Goal: Task Accomplishment & Management: Complete application form

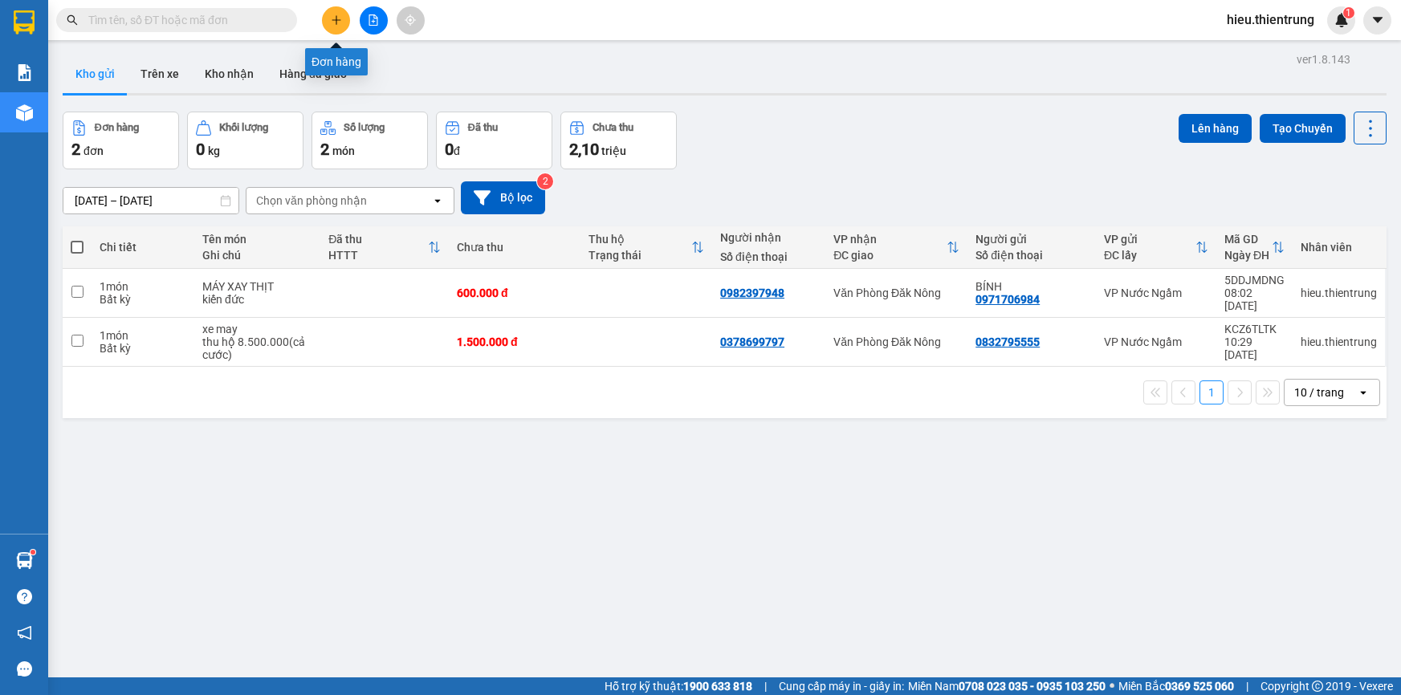
click at [333, 21] on icon "plus" at bounding box center [336, 19] width 11 height 11
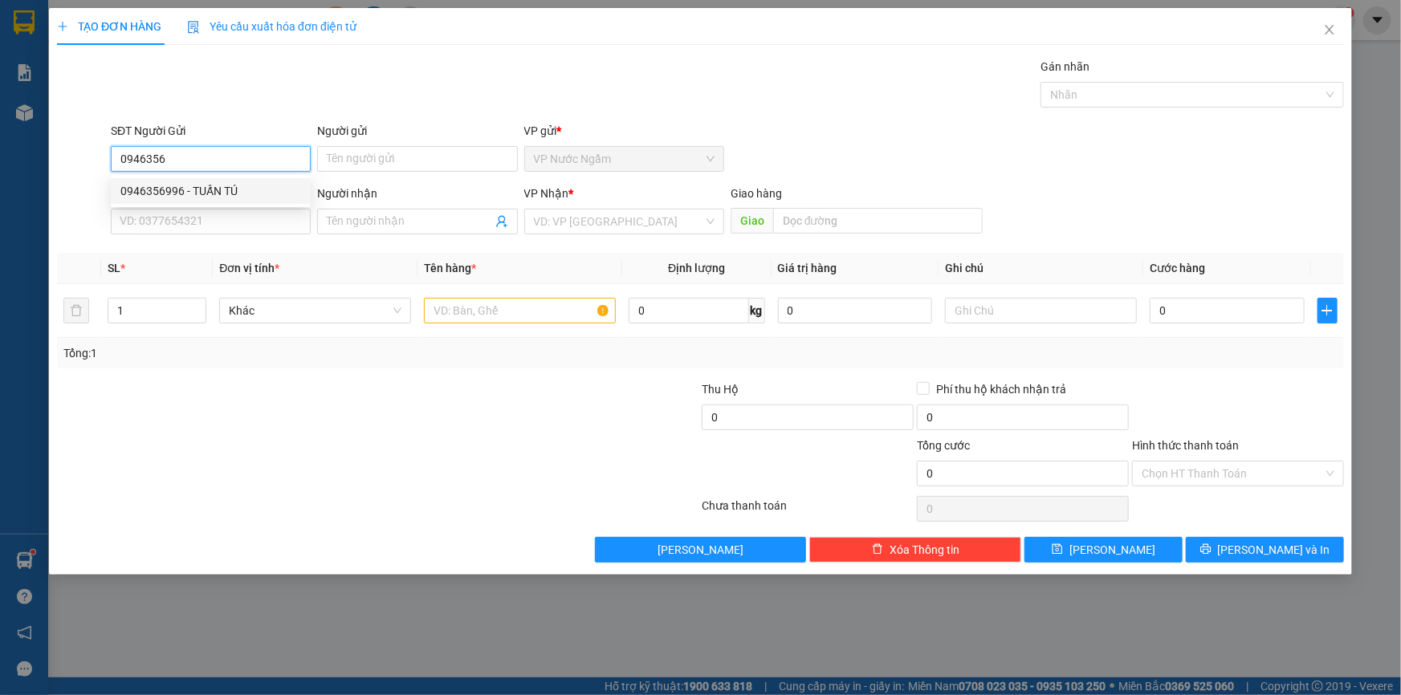
drag, startPoint x: 208, startPoint y: 185, endPoint x: 206, endPoint y: 198, distance: 13.1
click at [207, 186] on div "0946356996 - TUẤN TÚ" at bounding box center [210, 191] width 181 height 18
type input "0946356996"
type input "TUẤN TÚ"
type input "0917026292"
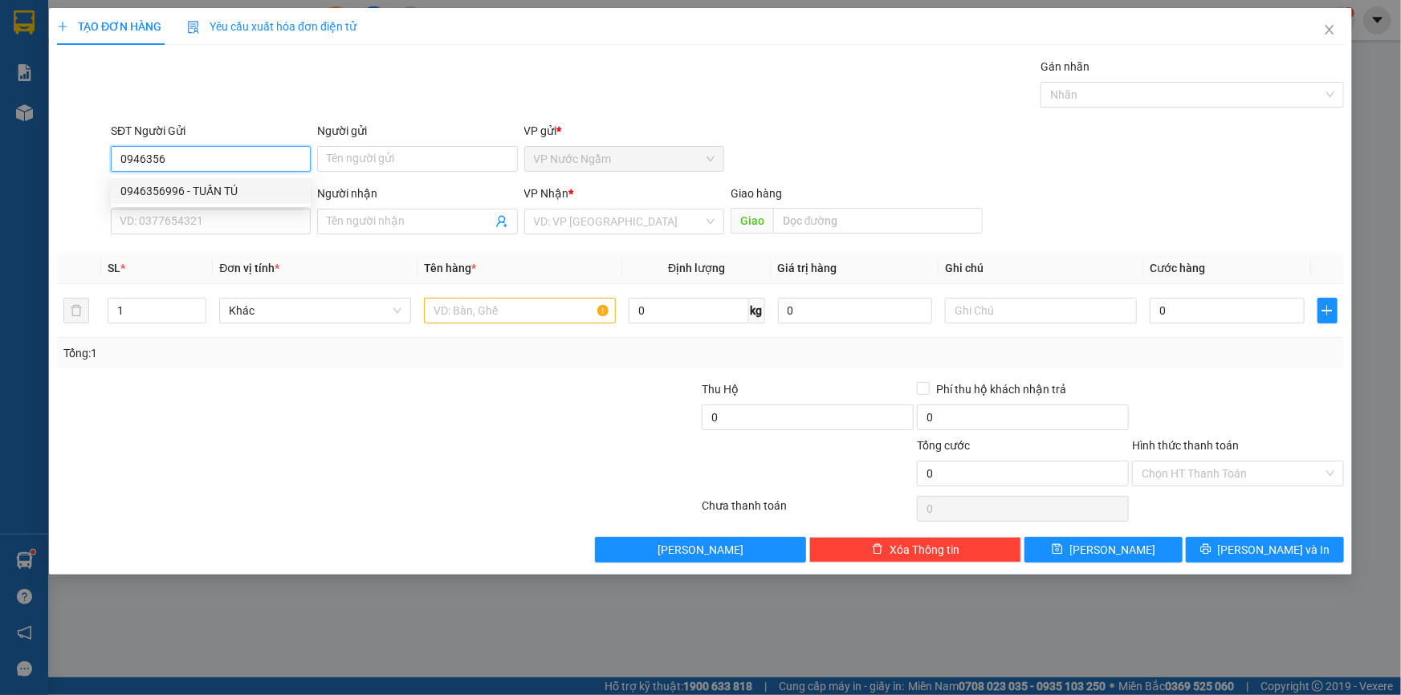
type input "KHÁCH"
type input "10.100.000"
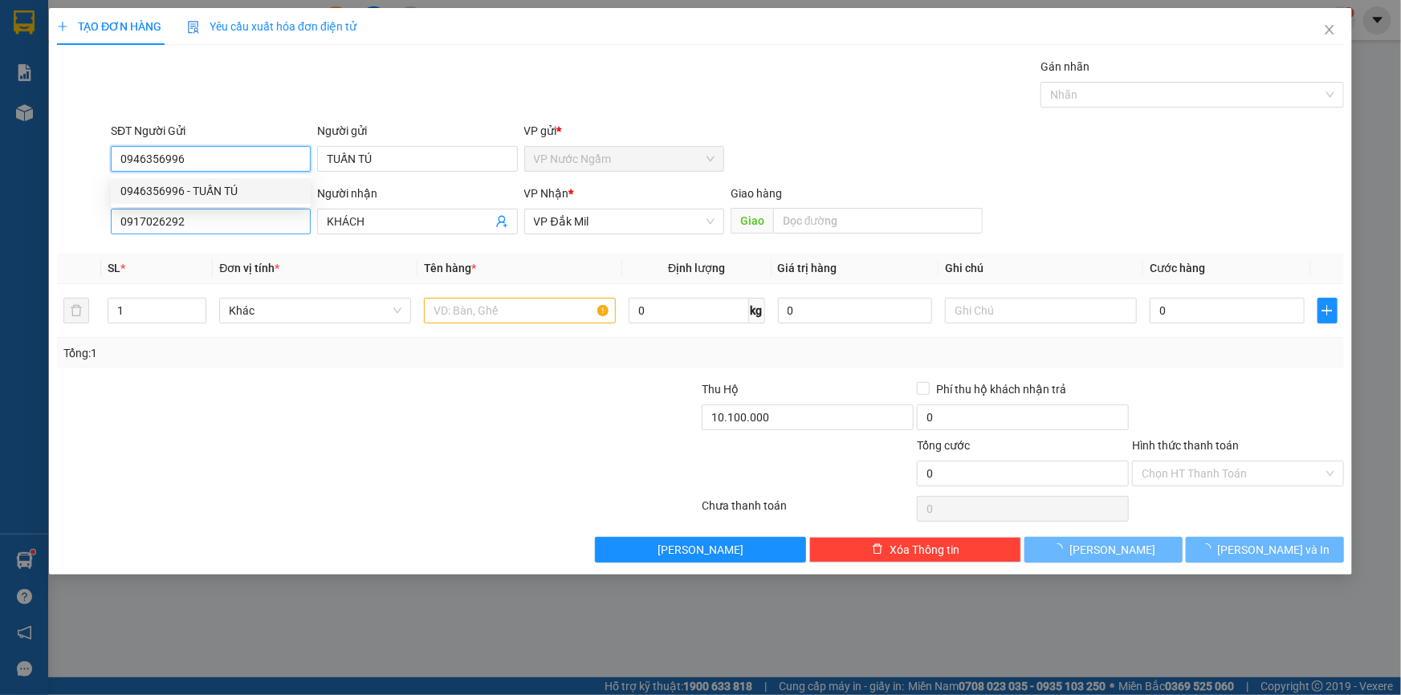
type input "0946356996"
type input "700.000"
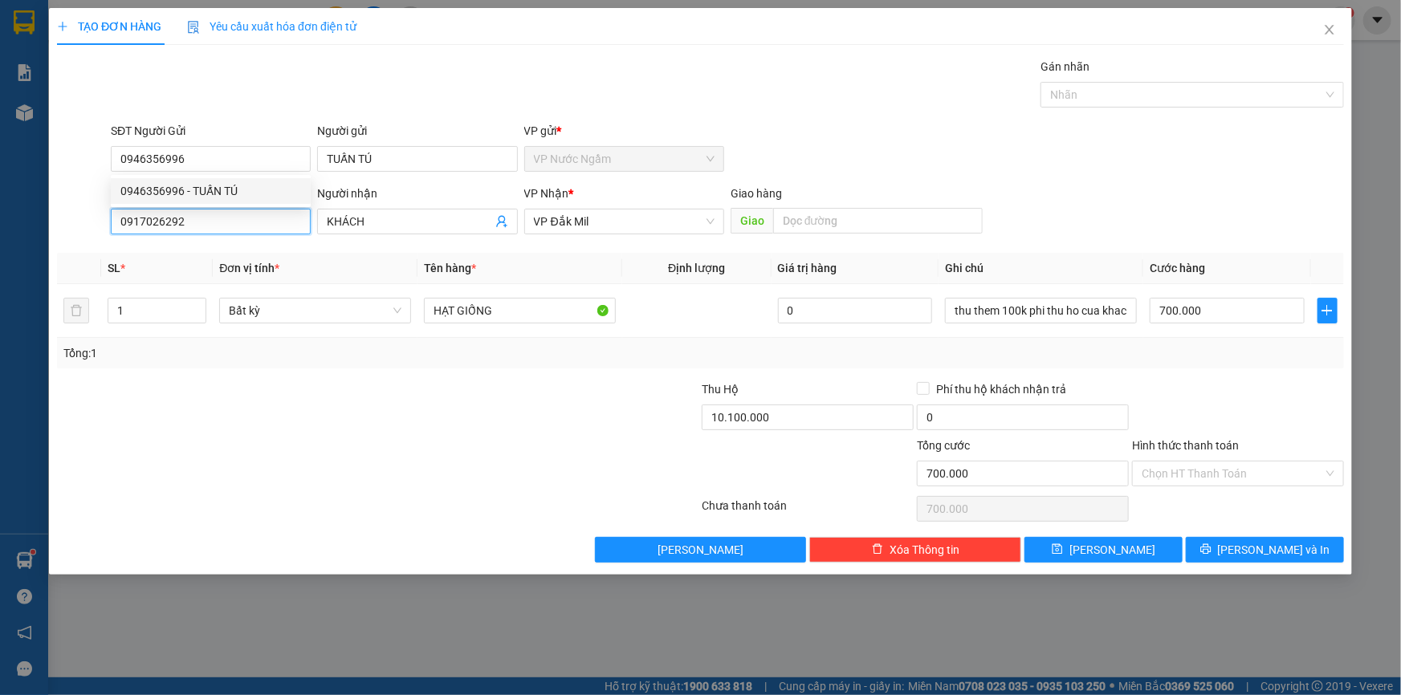
drag, startPoint x: 209, startPoint y: 228, endPoint x: 0, endPoint y: 260, distance: 211.2
click at [0, 259] on div "TẠO ĐƠN HÀNG Yêu cầu xuất hóa đơn điện tử Transit Pickup Surcharge Ids Transit …" at bounding box center [700, 347] width 1401 height 695
click at [205, 243] on div "0934849879 - A QUẢNG" at bounding box center [211, 254] width 200 height 26
type input "0934849879"
type input "A QUẢNG"
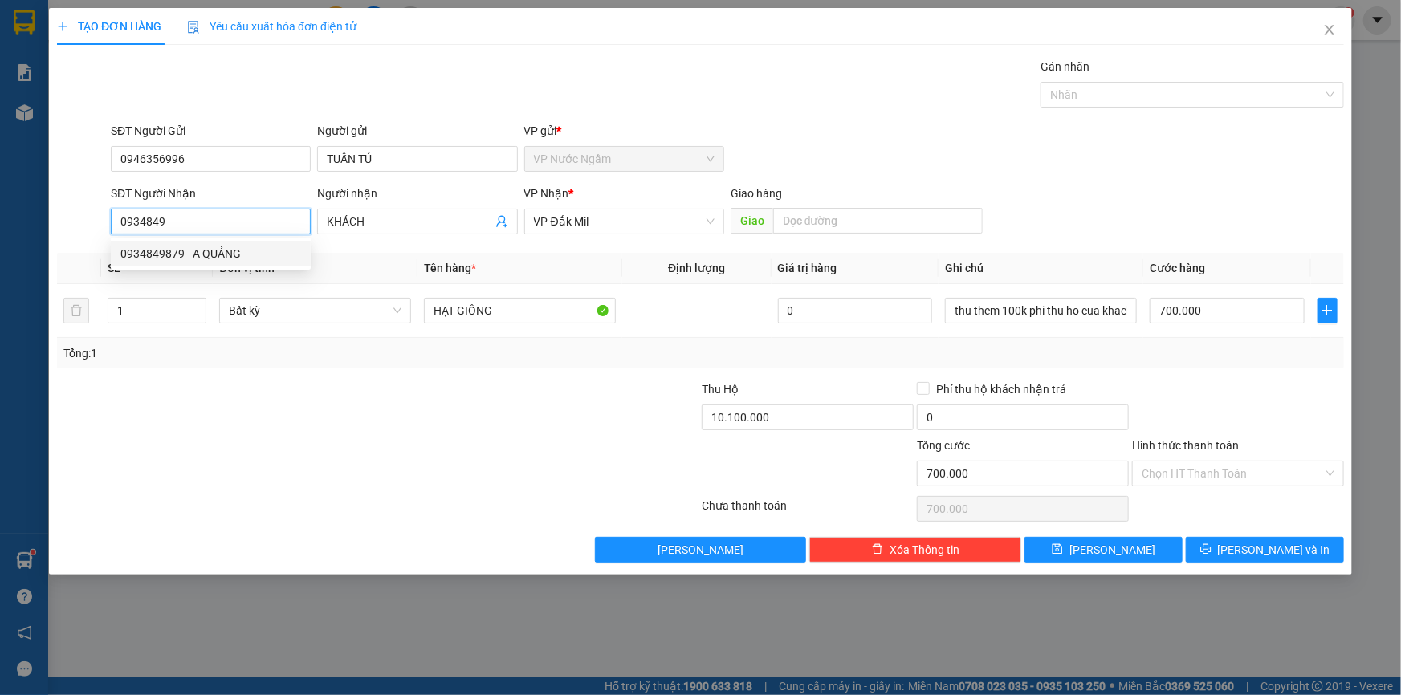
type input "0"
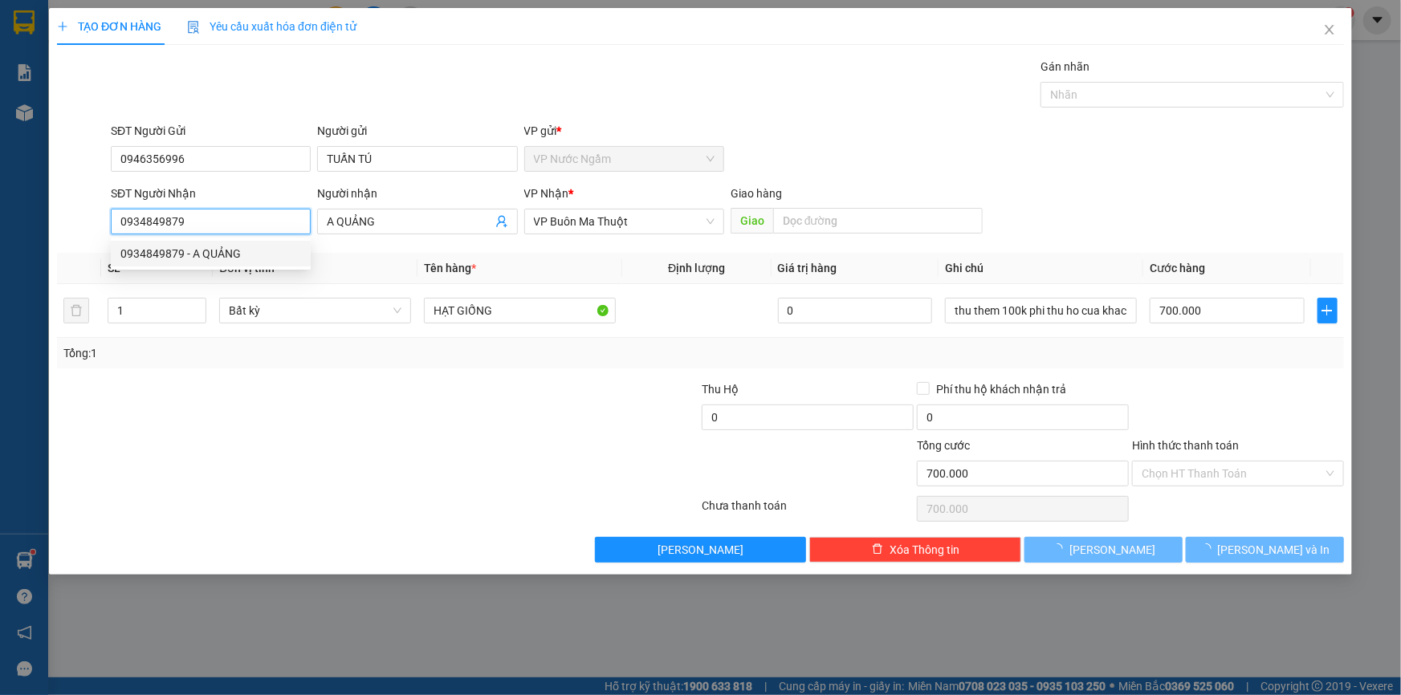
type input "200.000"
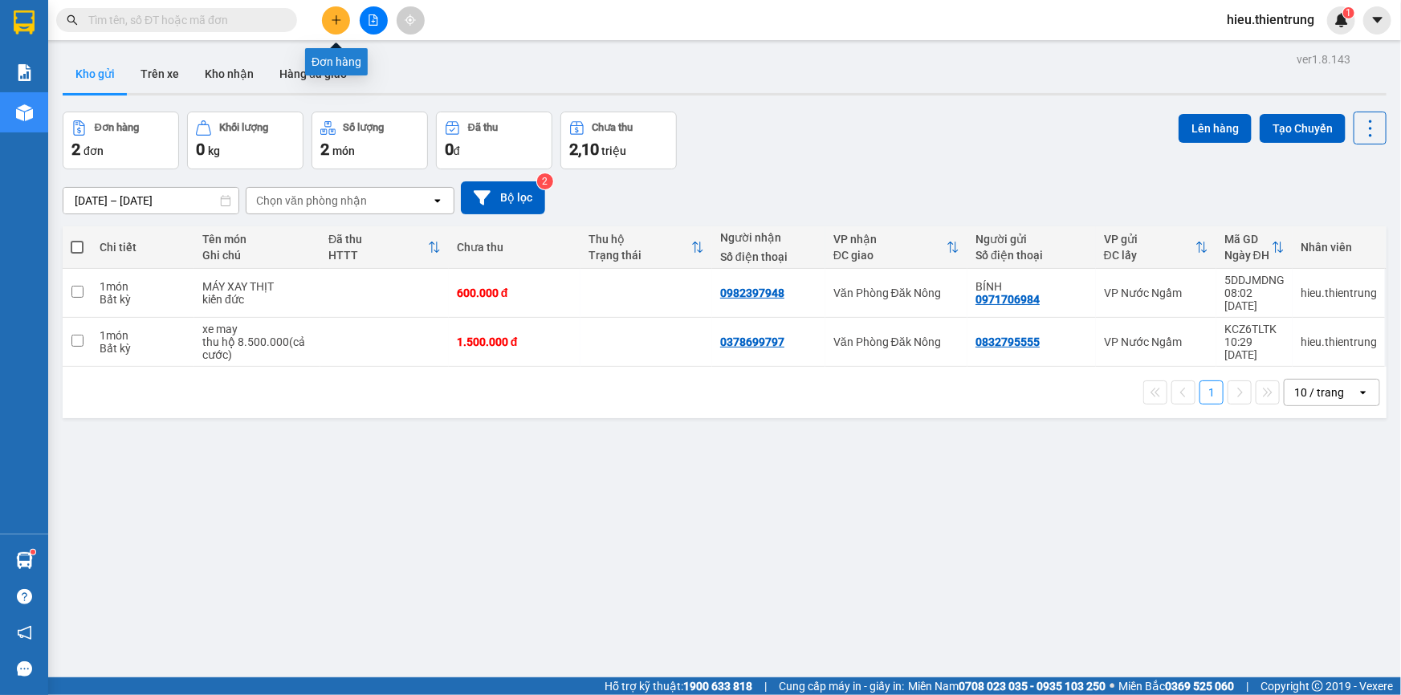
click at [337, 23] on icon "plus" at bounding box center [336, 19] width 11 height 11
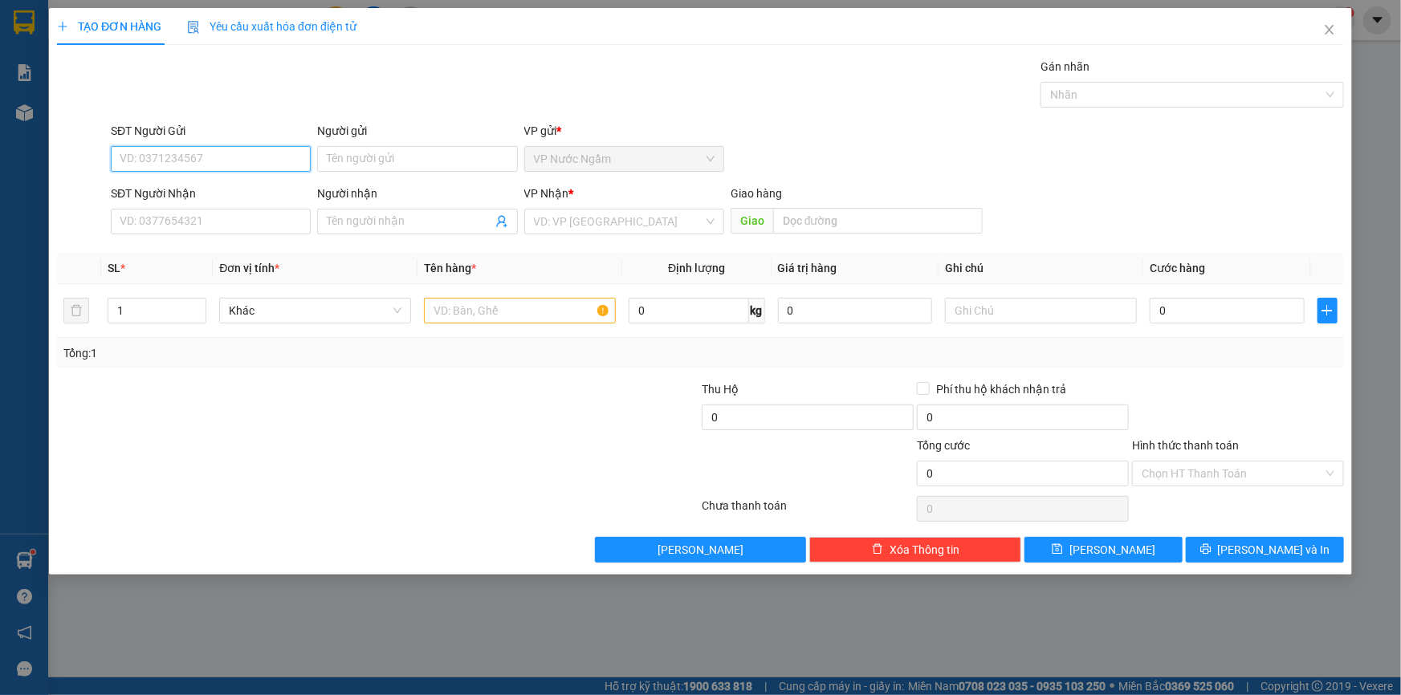
click at [145, 165] on input "SĐT Người Gửi" at bounding box center [211, 159] width 200 height 26
click at [193, 219] on div "0946356996 - TUẤN TÚ" at bounding box center [210, 217] width 181 height 18
type input "0946356996"
type input "TUẤN TÚ"
type input "0934849879"
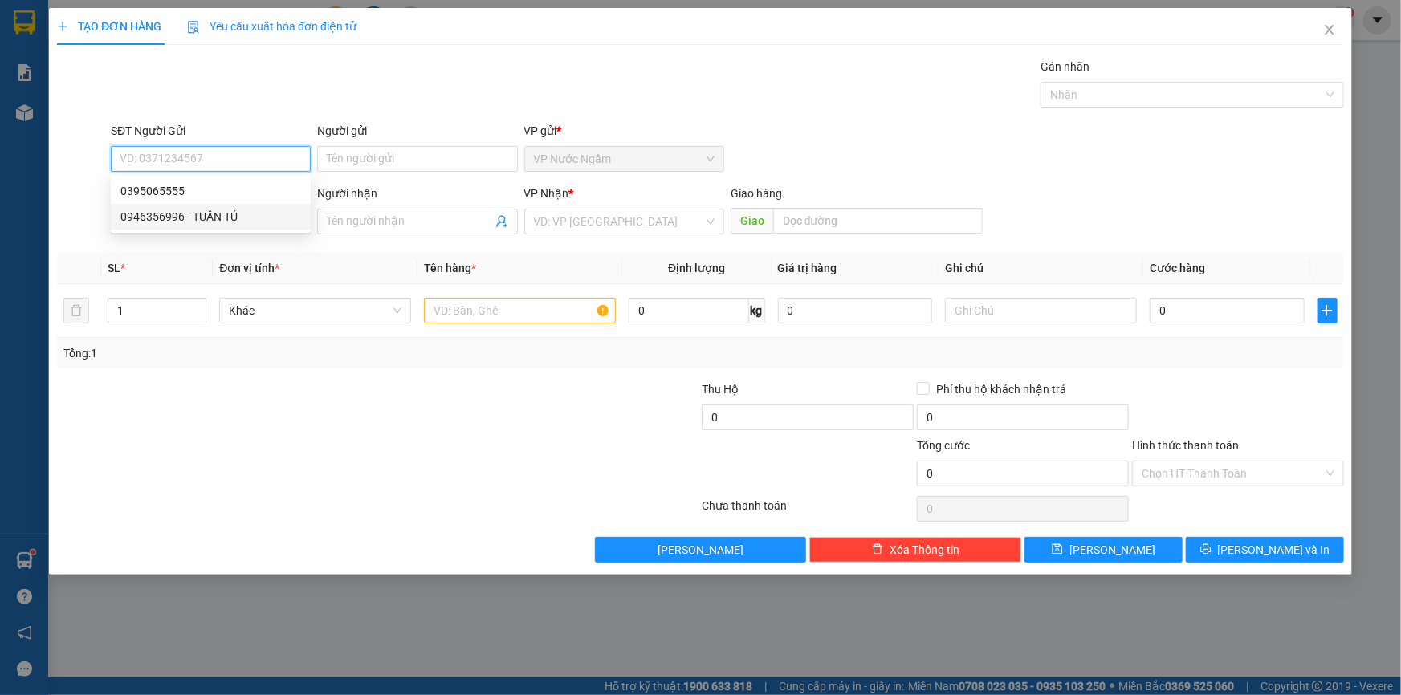
type input "A QUẢNG"
type input "100.000"
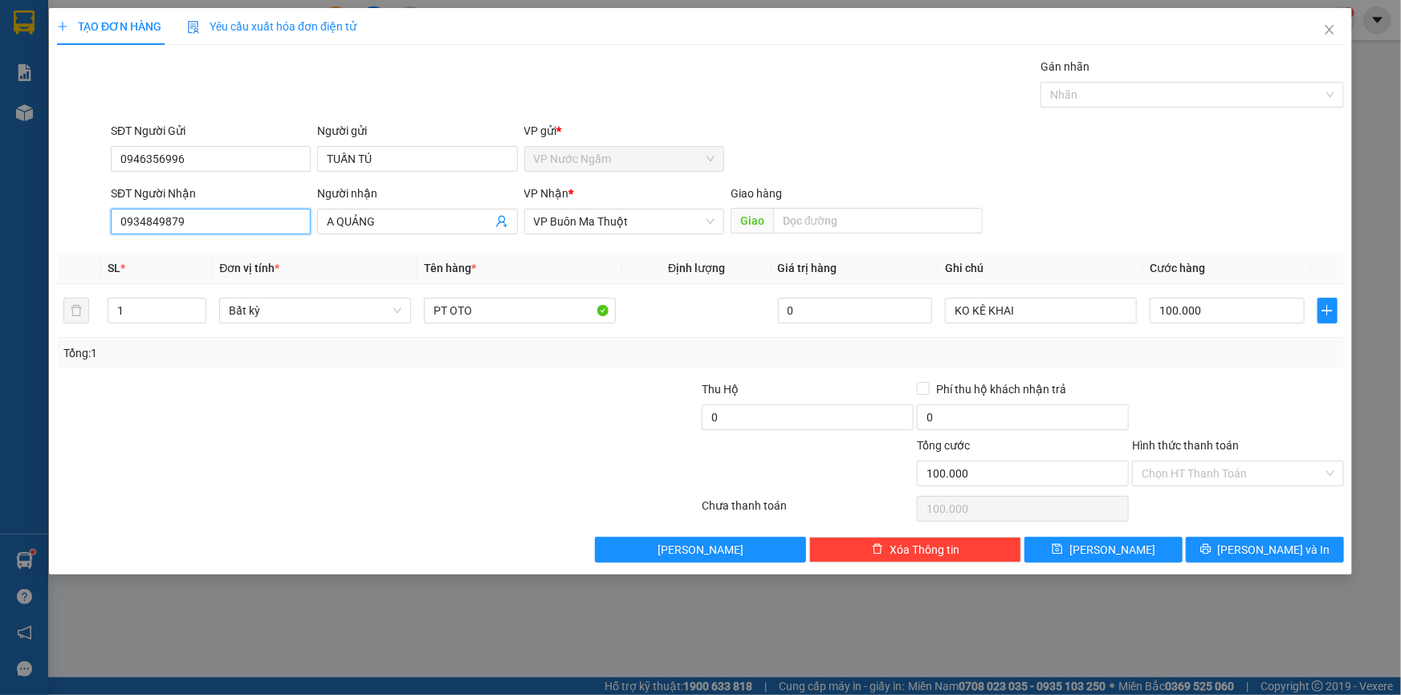
drag, startPoint x: 201, startPoint y: 217, endPoint x: 56, endPoint y: 227, distance: 144.9
click at [56, 227] on div "SĐT Người Nhận 0934849879 0934849879 Người nhận A QUẢNG VP Nhận * VP Buôn Ma Th…" at bounding box center [700, 213] width 1290 height 56
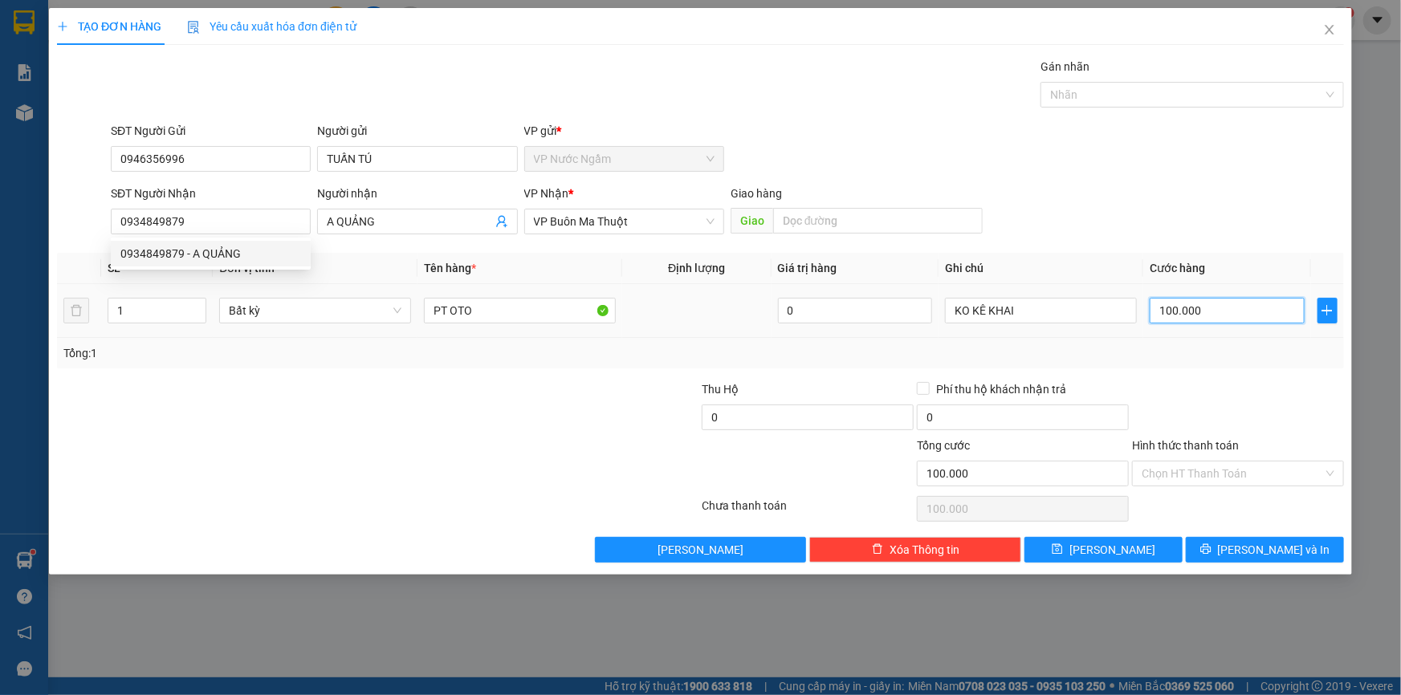
drag, startPoint x: 1234, startPoint y: 302, endPoint x: 1233, endPoint y: 315, distance: 12.9
click at [1233, 304] on input "100.000" at bounding box center [1227, 311] width 155 height 26
type input "2"
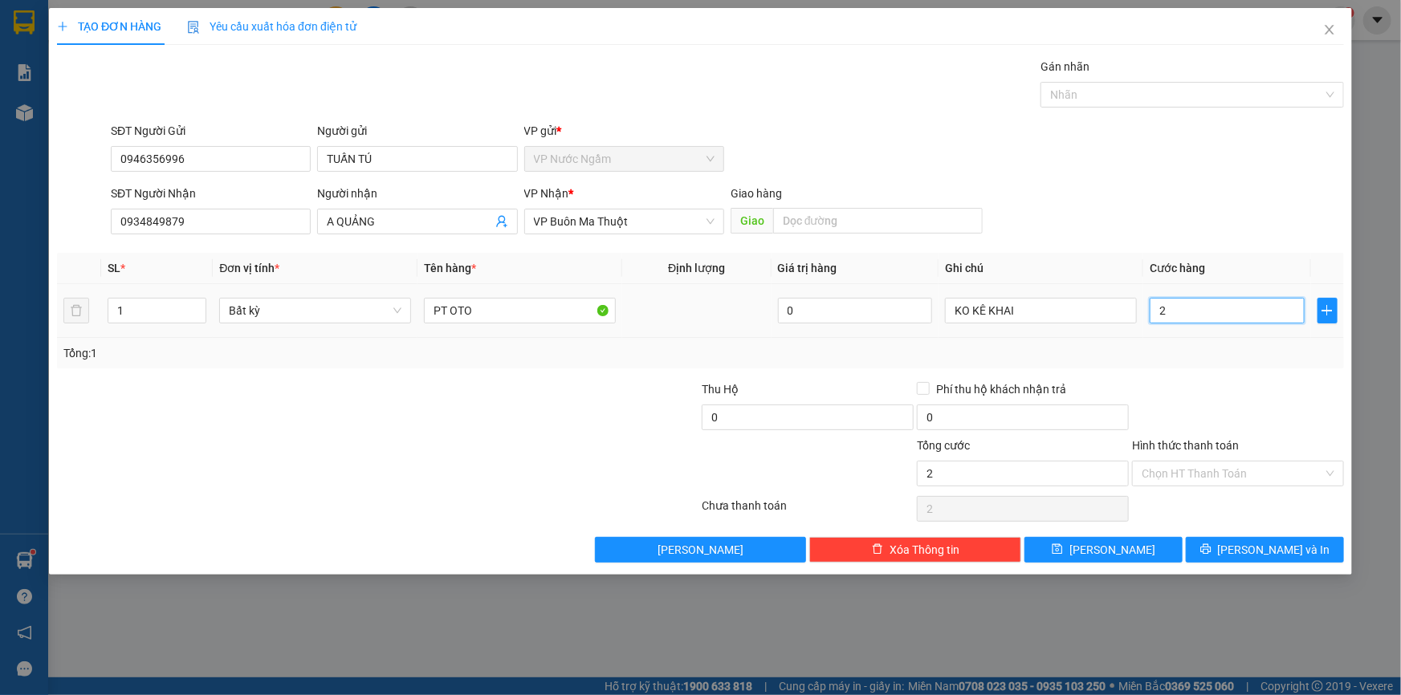
type input "20"
type input "200"
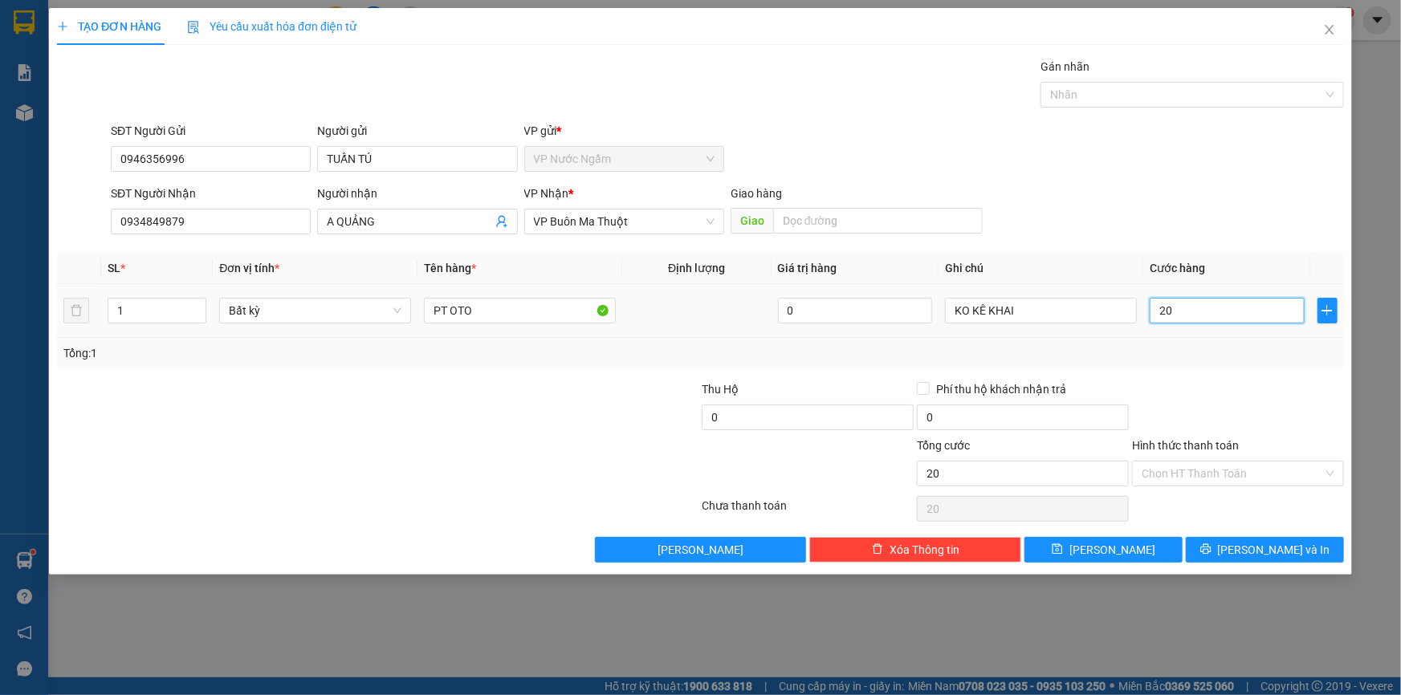
type input "200"
type input "2.000"
type input "20.000"
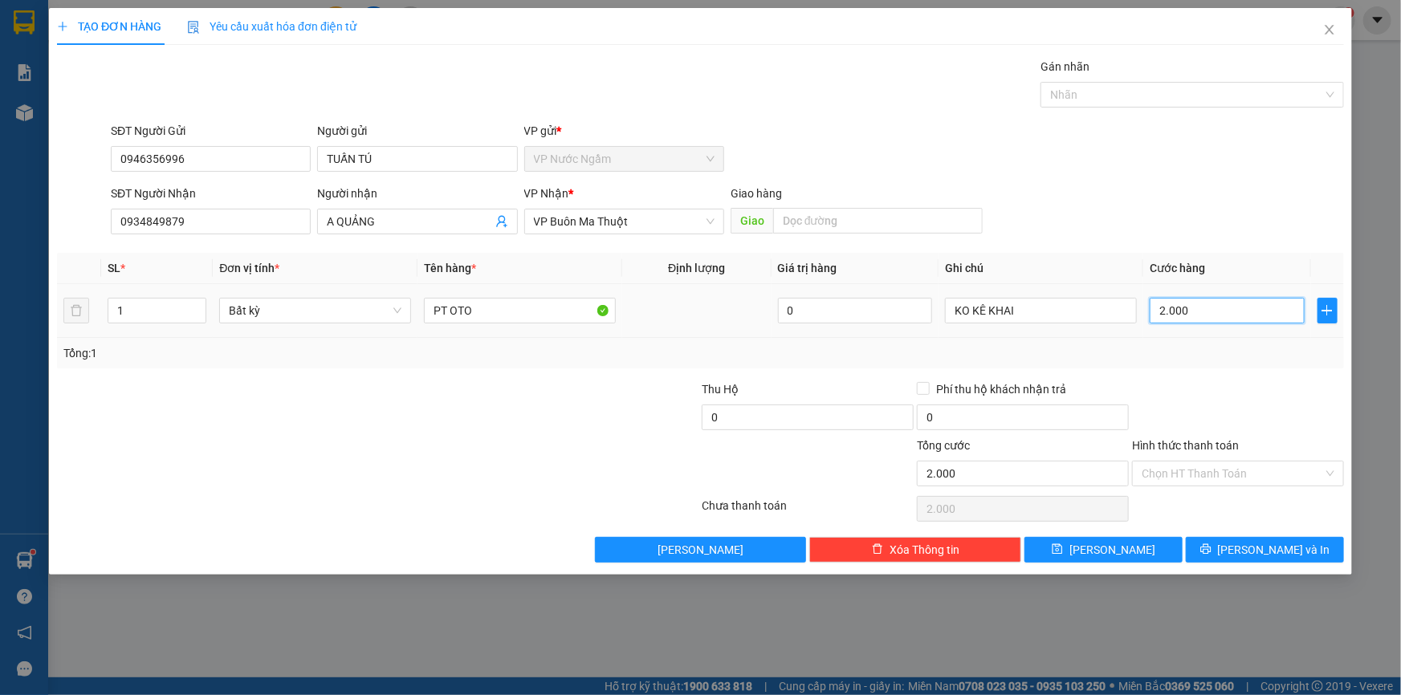
type input "20.000"
type input "200.000"
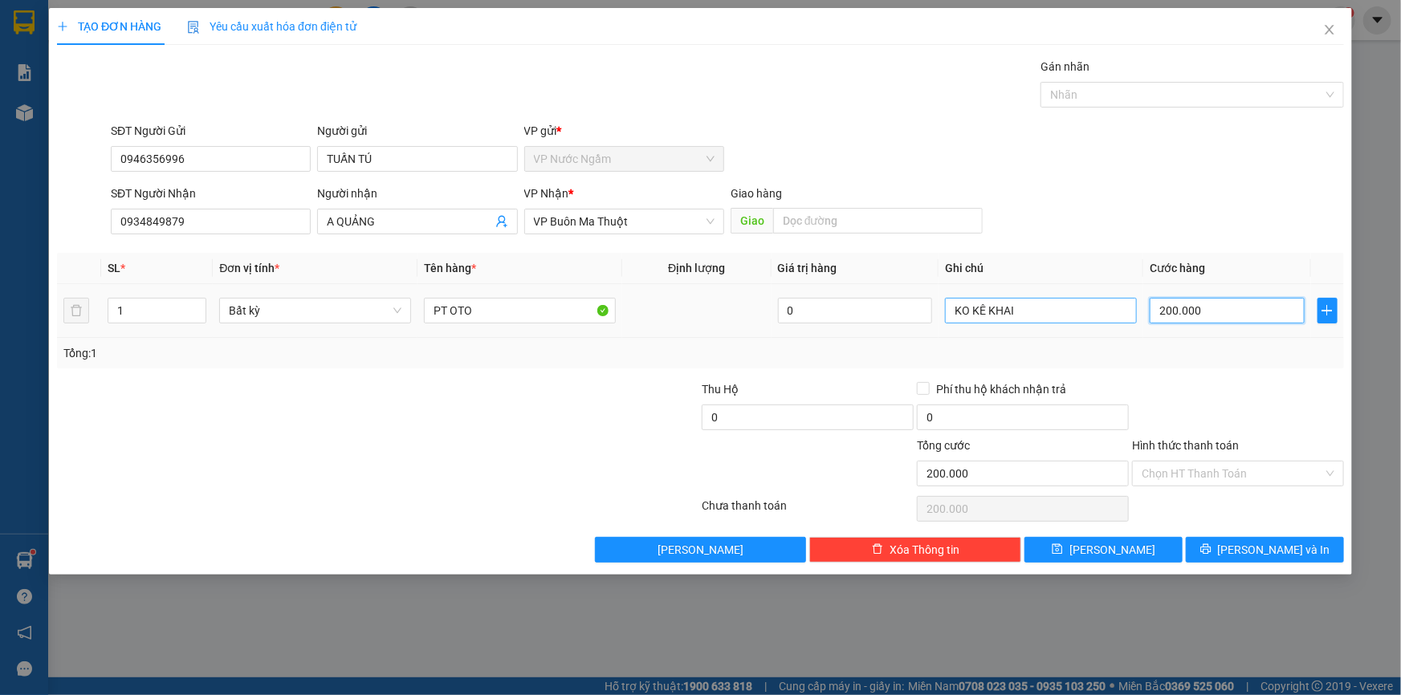
drag, startPoint x: 1173, startPoint y: 313, endPoint x: 1106, endPoint y: 321, distance: 67.1
click at [1105, 321] on tr "1 Bất kỳ PT OTO 0 KO KÊ KHAI 200.000" at bounding box center [700, 311] width 1287 height 54
type input "1"
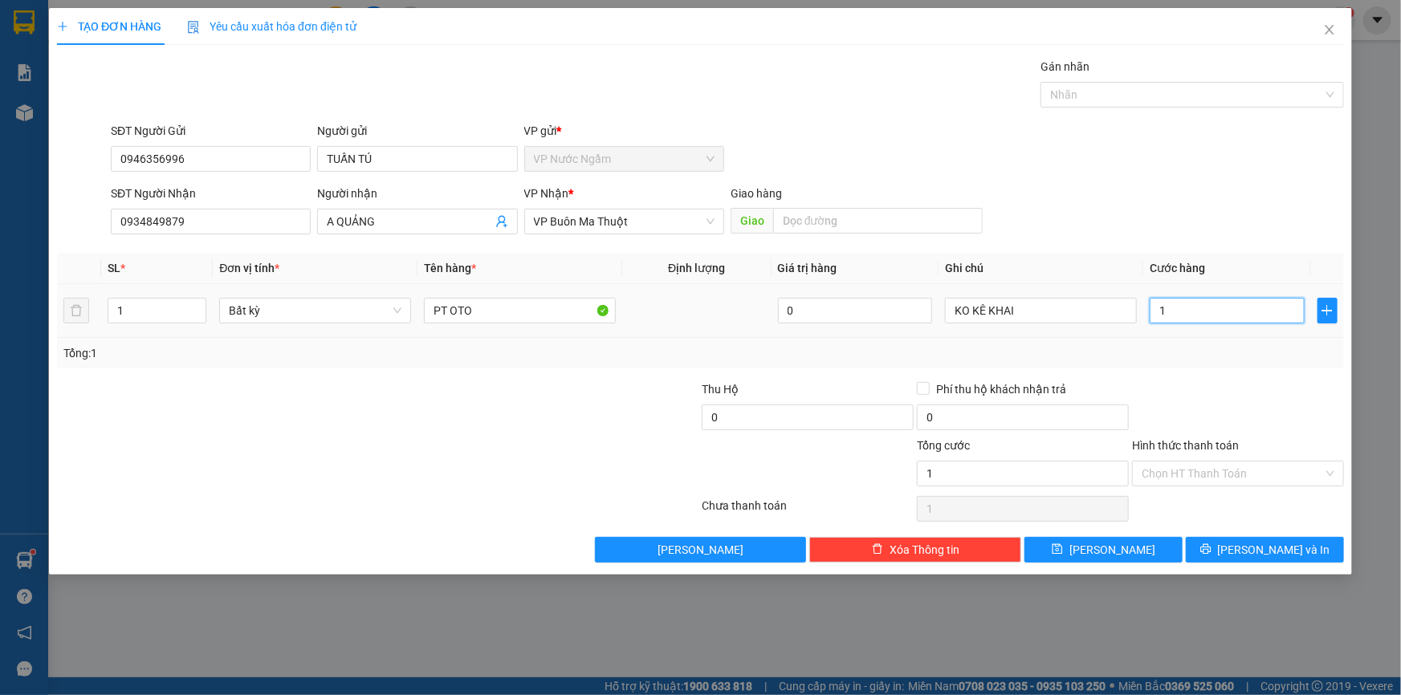
type input "15"
type input "150"
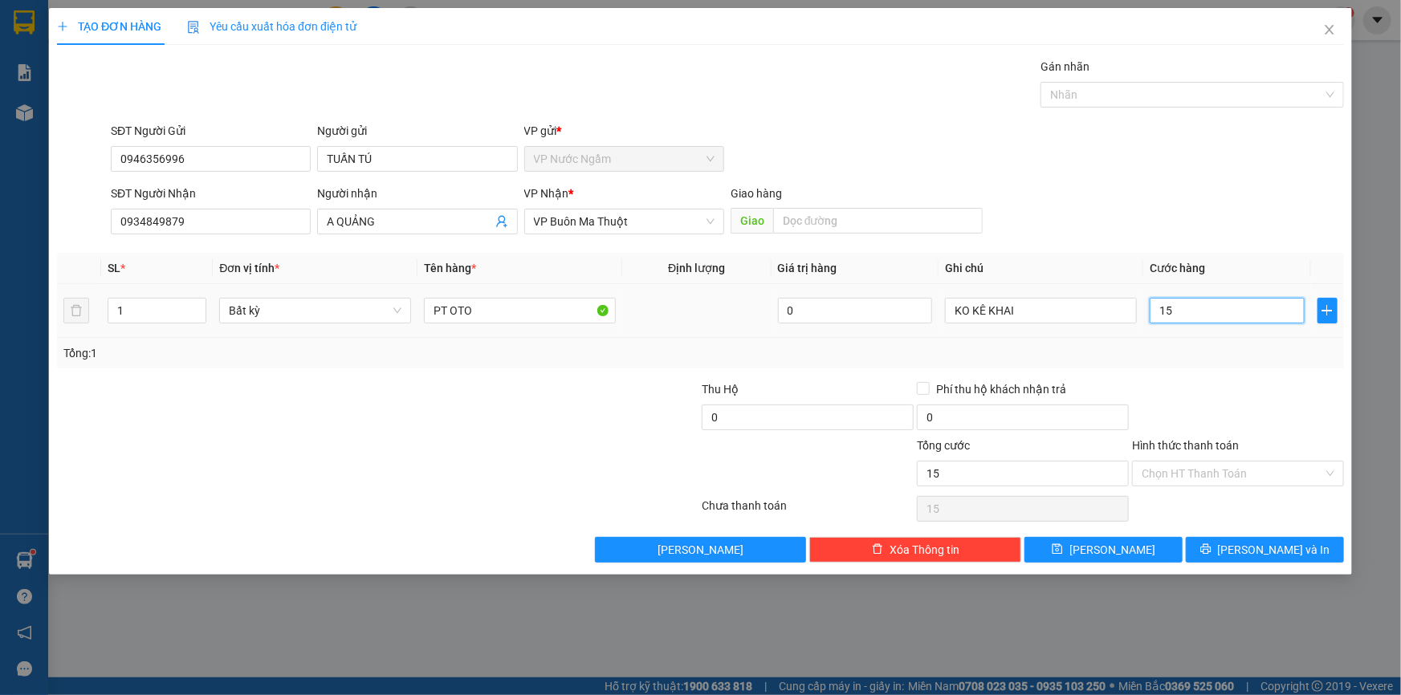
type input "150"
type input "1.500"
type input "15.000"
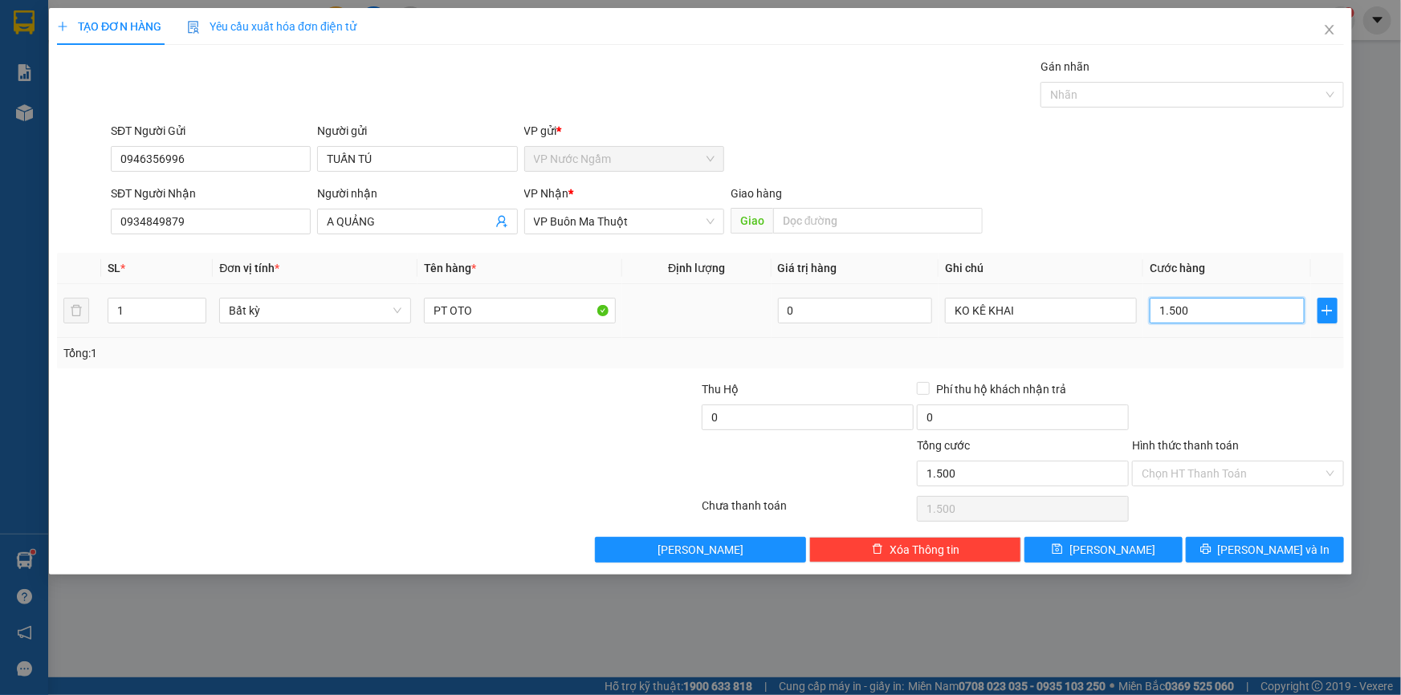
type input "15.000"
type input "150.000"
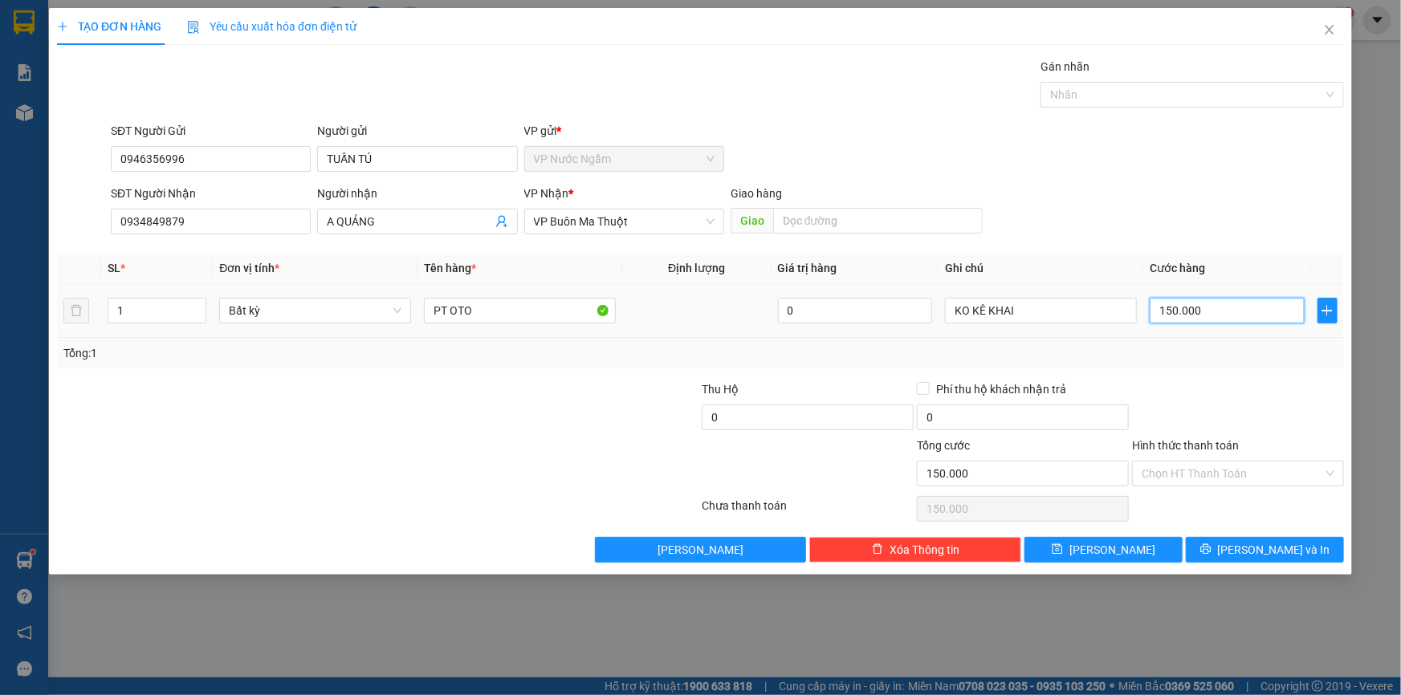
type input "1.500.000"
type input "150.000"
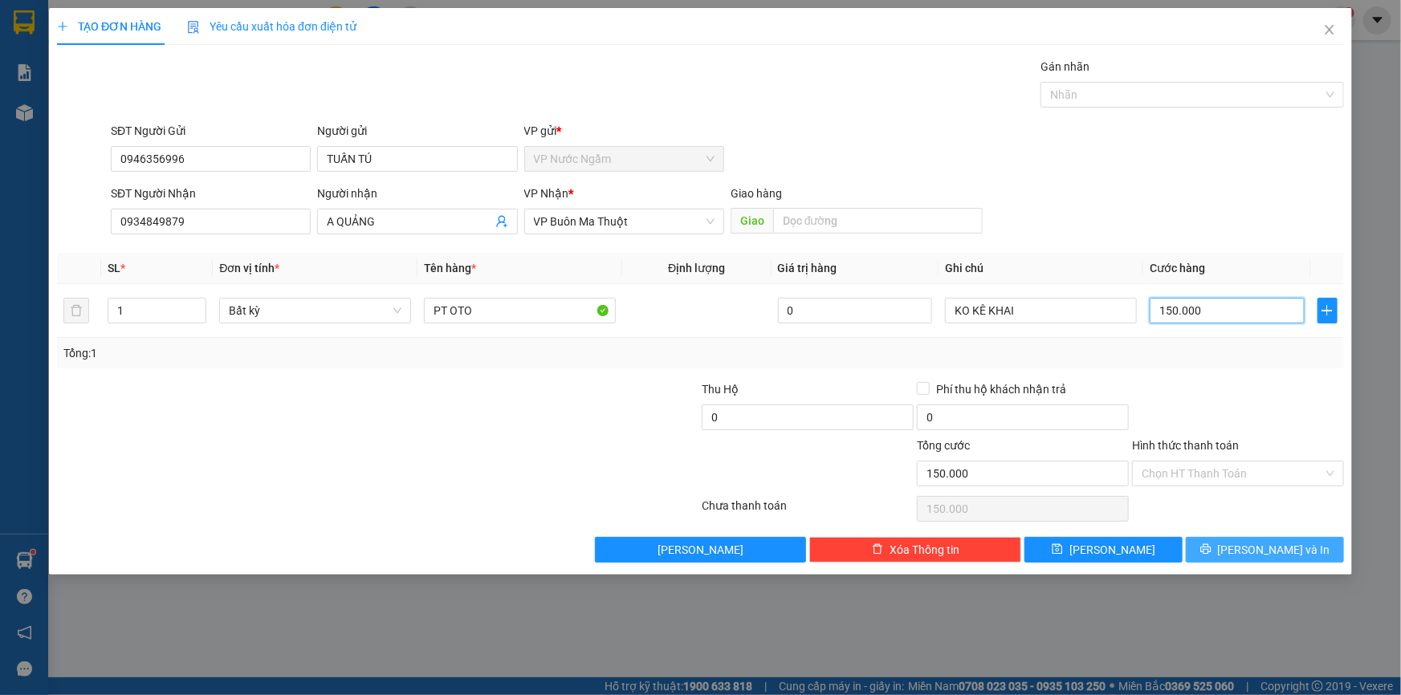
type input "150.000"
drag, startPoint x: 1274, startPoint y: 540, endPoint x: 1188, endPoint y: 506, distance: 92.6
click at [1273, 541] on span "[PERSON_NAME] và In" at bounding box center [1274, 550] width 112 height 18
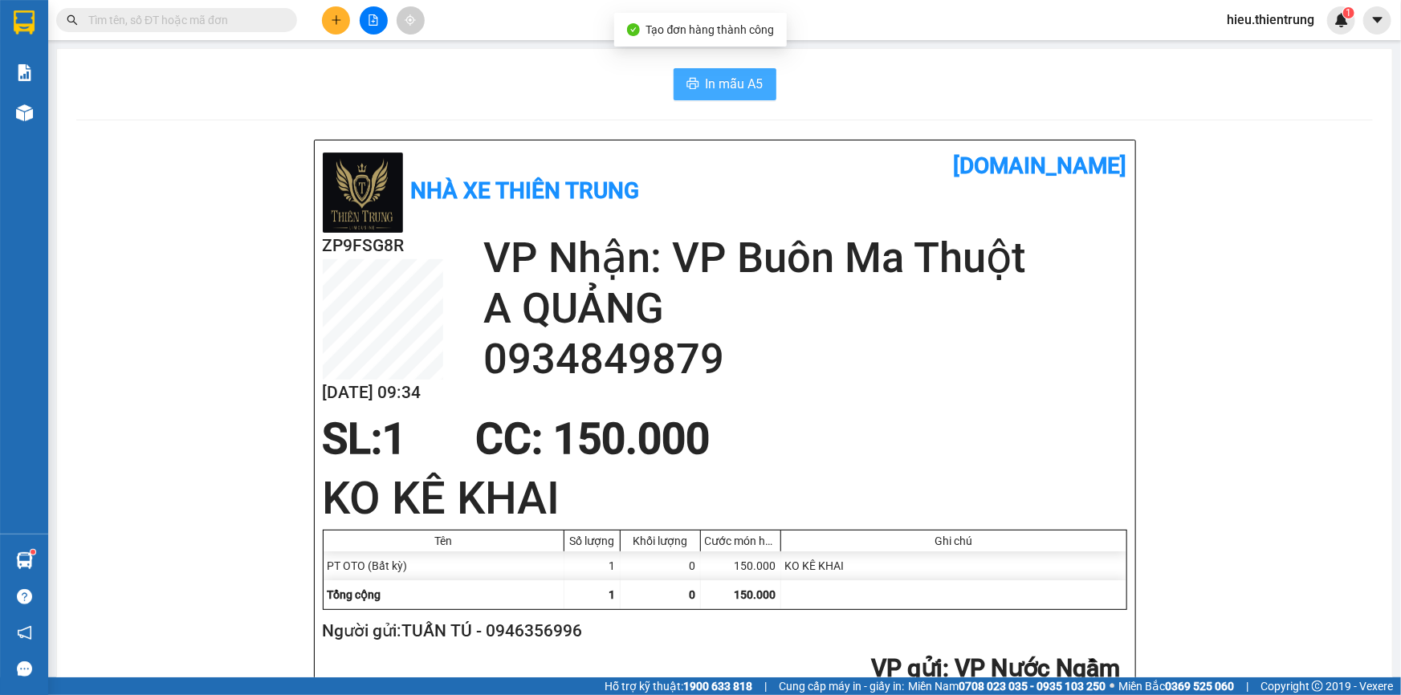
click at [717, 80] on span "In mẫu A5" at bounding box center [735, 84] width 58 height 20
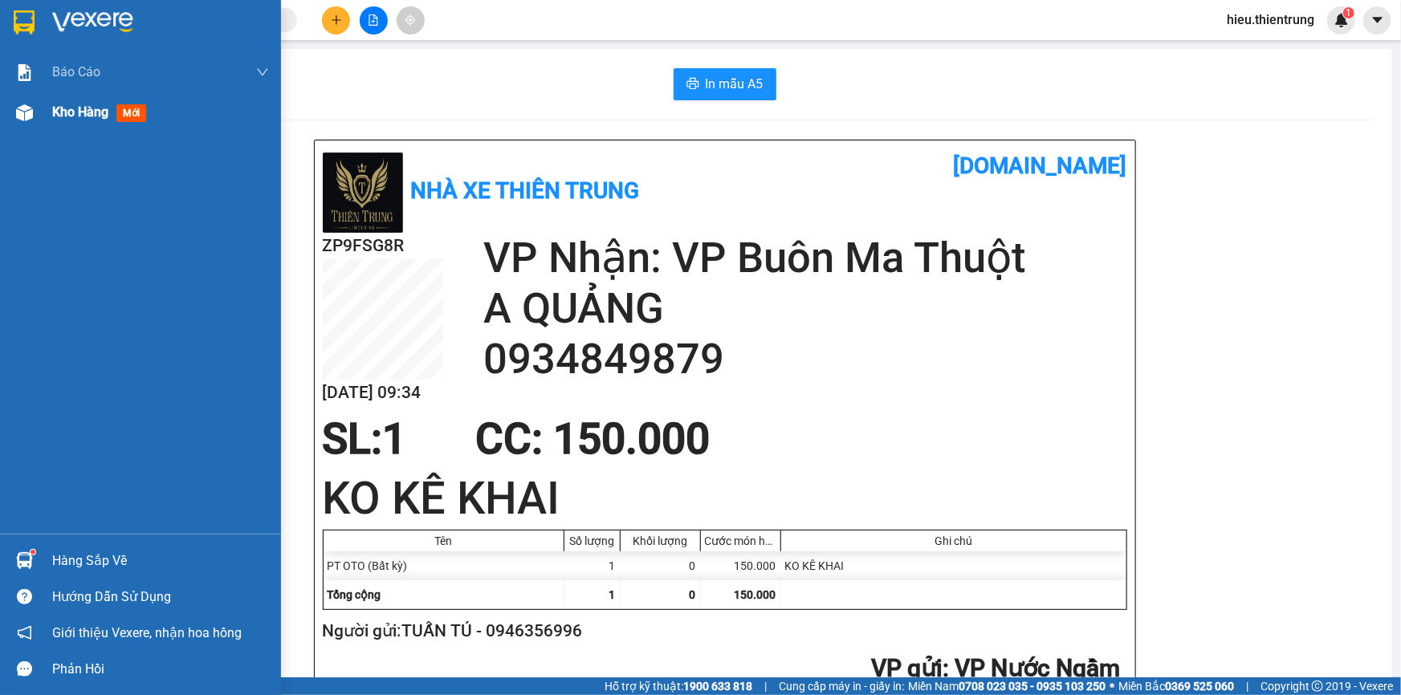
click at [75, 108] on span "Kho hàng" at bounding box center [80, 111] width 56 height 15
